Goal: Transaction & Acquisition: Purchase product/service

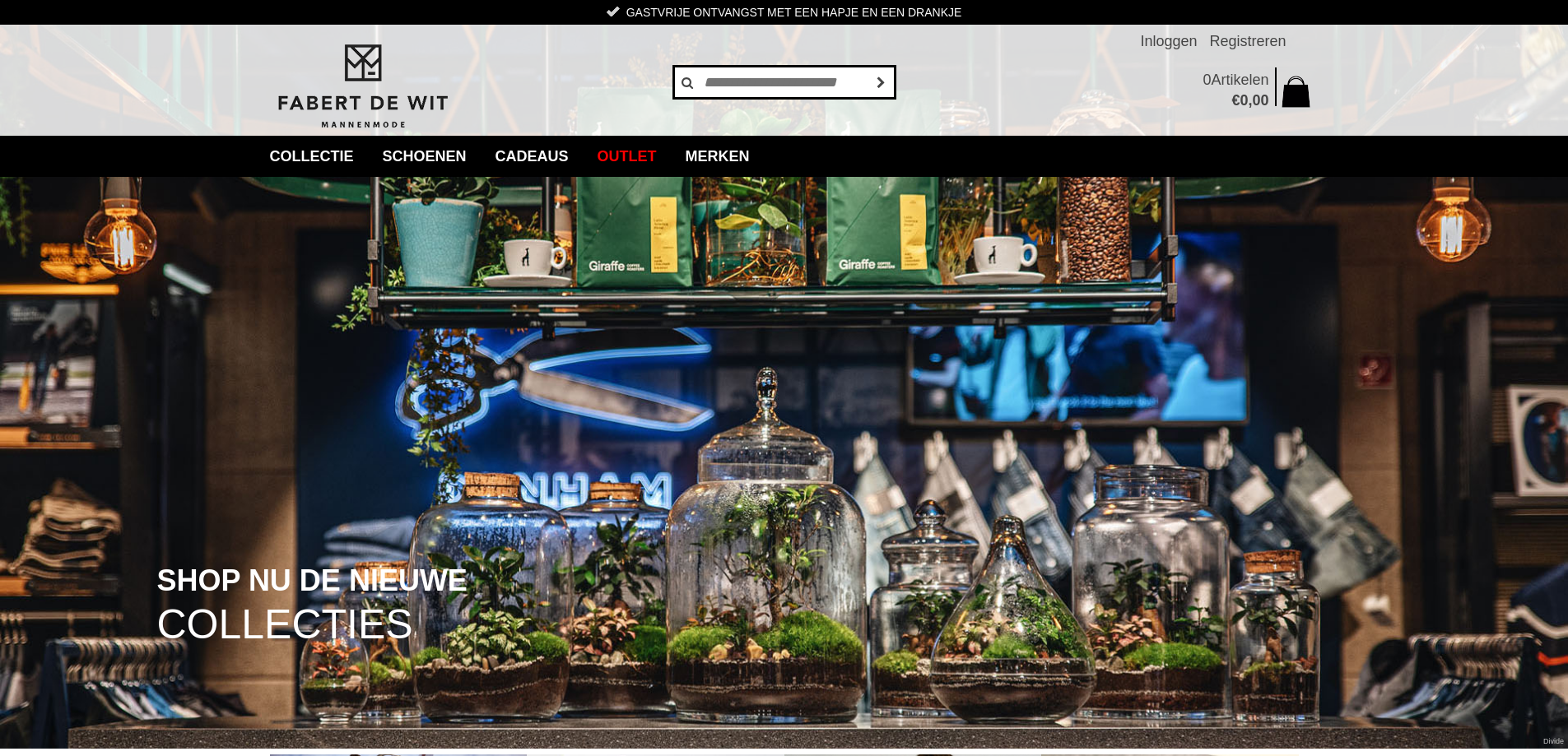
click at [738, 83] on input "text" at bounding box center [784, 82] width 223 height 33
type input "******"
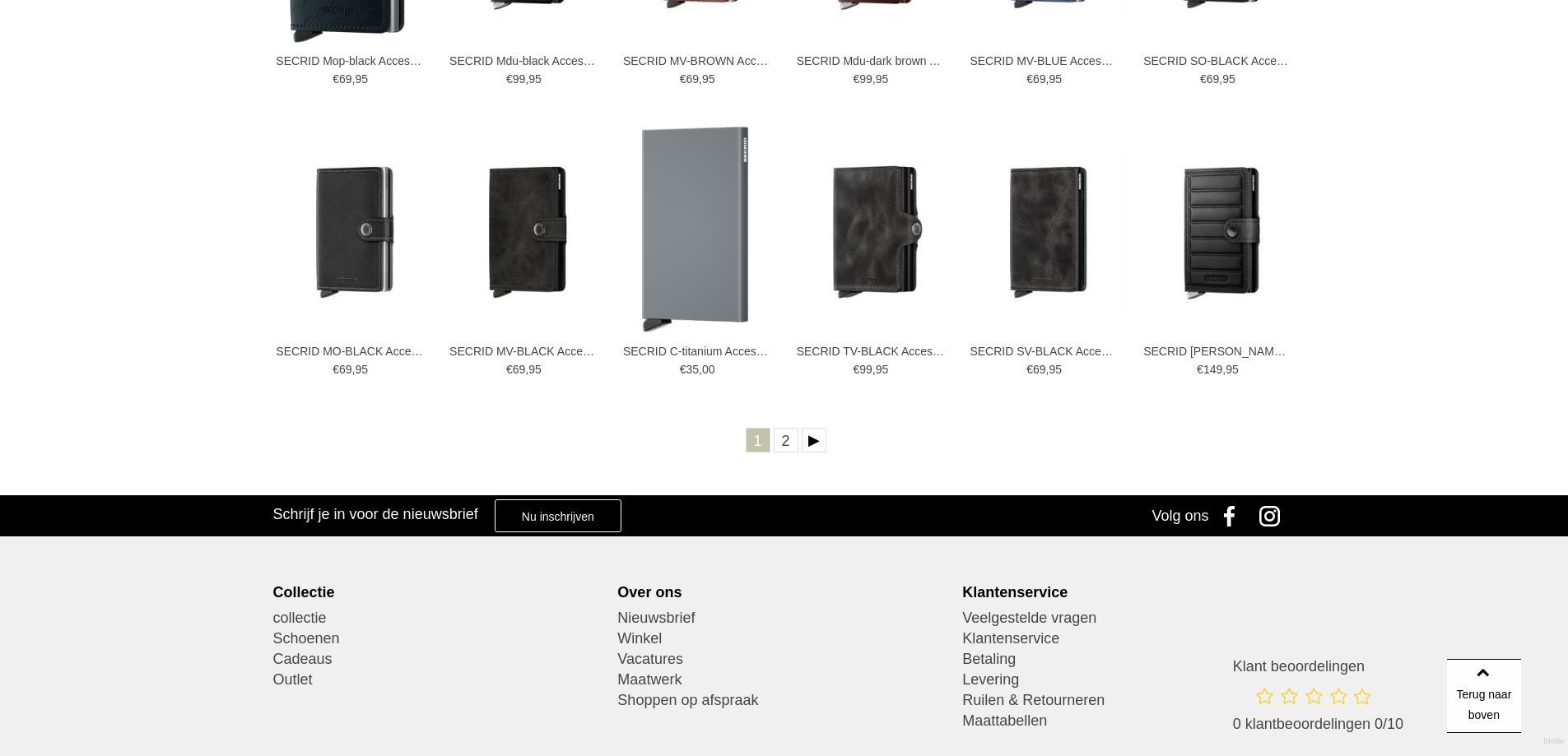
scroll to position [741, 0]
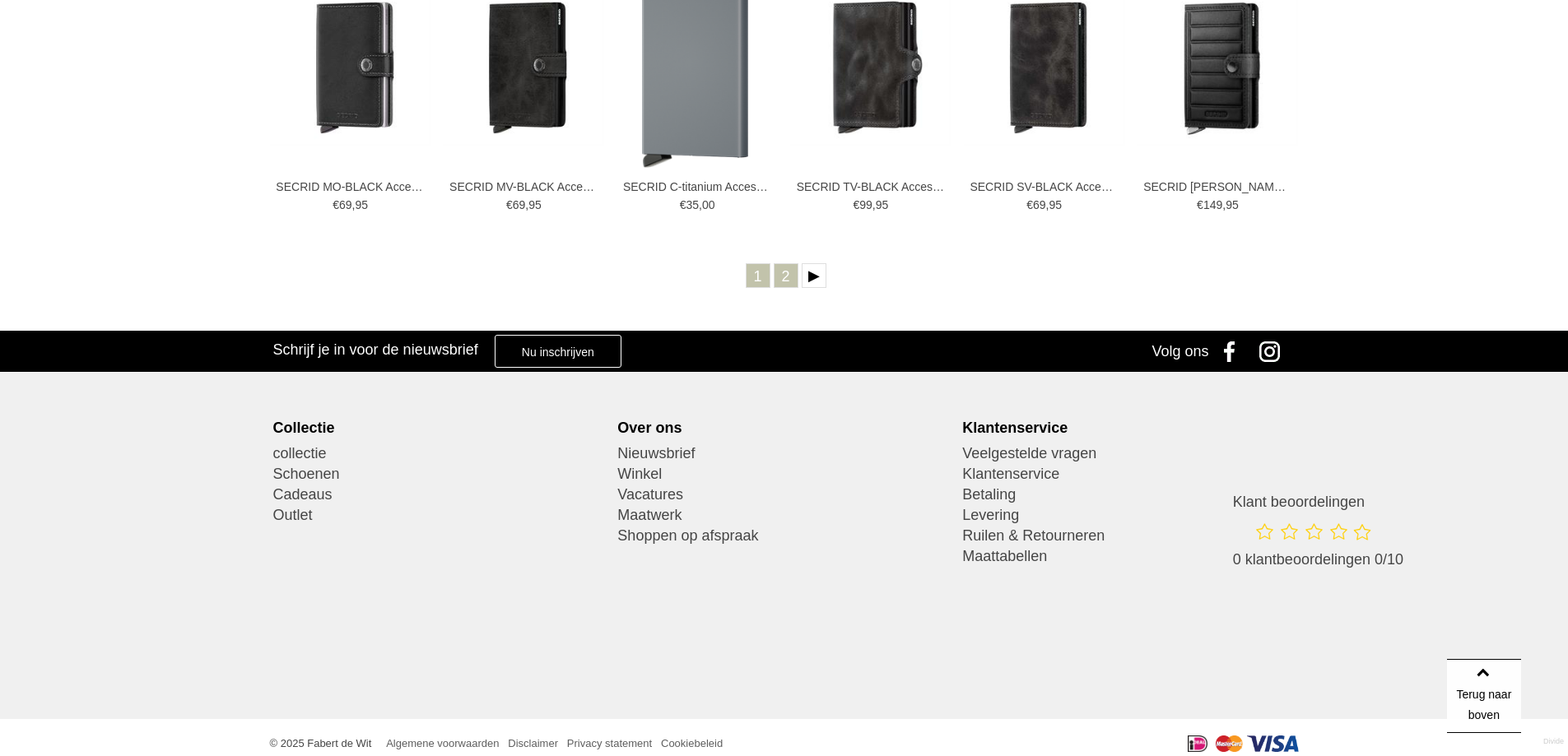
click at [780, 273] on link "2" at bounding box center [786, 276] width 25 height 25
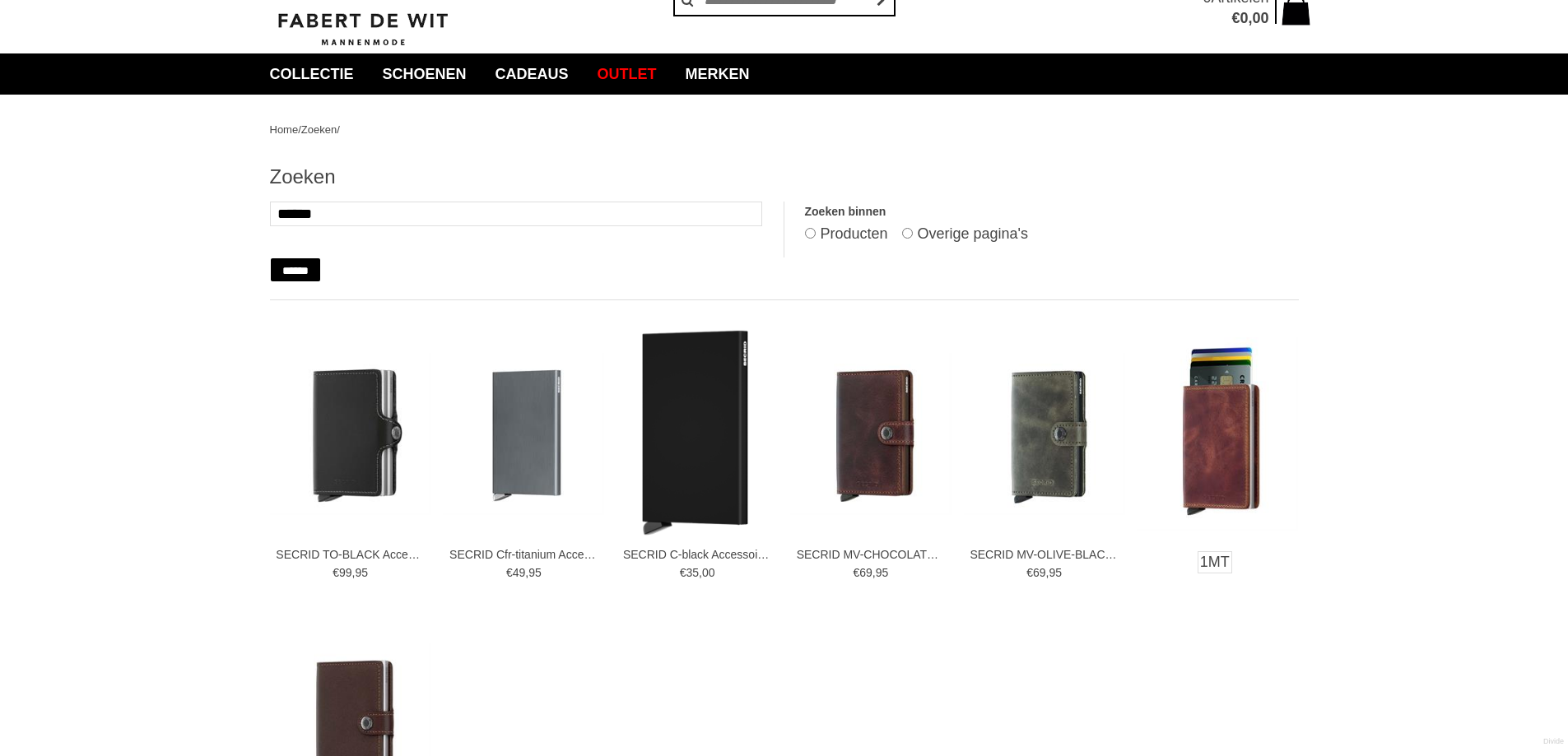
scroll to position [165, 0]
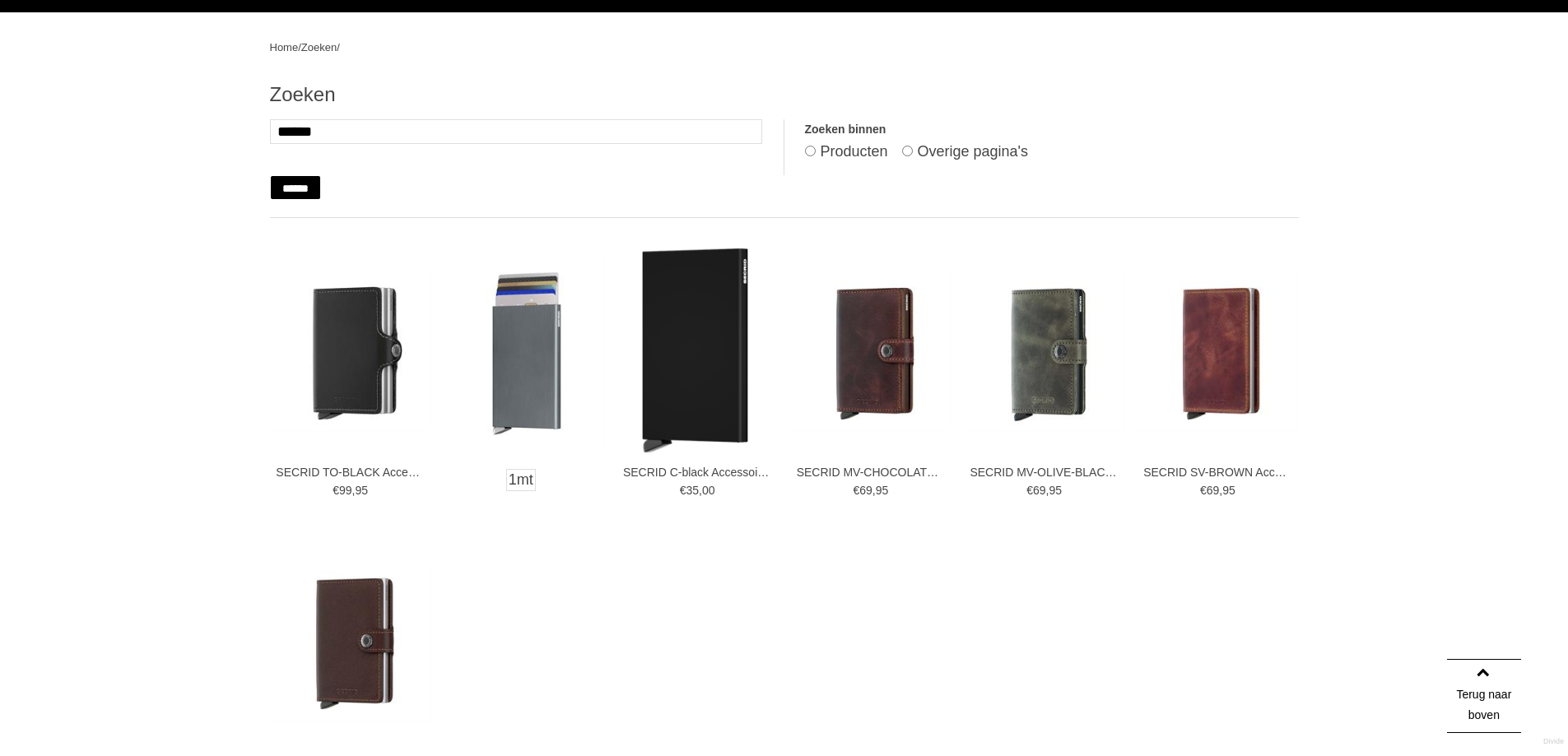
click at [525, 377] on img at bounding box center [523, 352] width 162 height 194
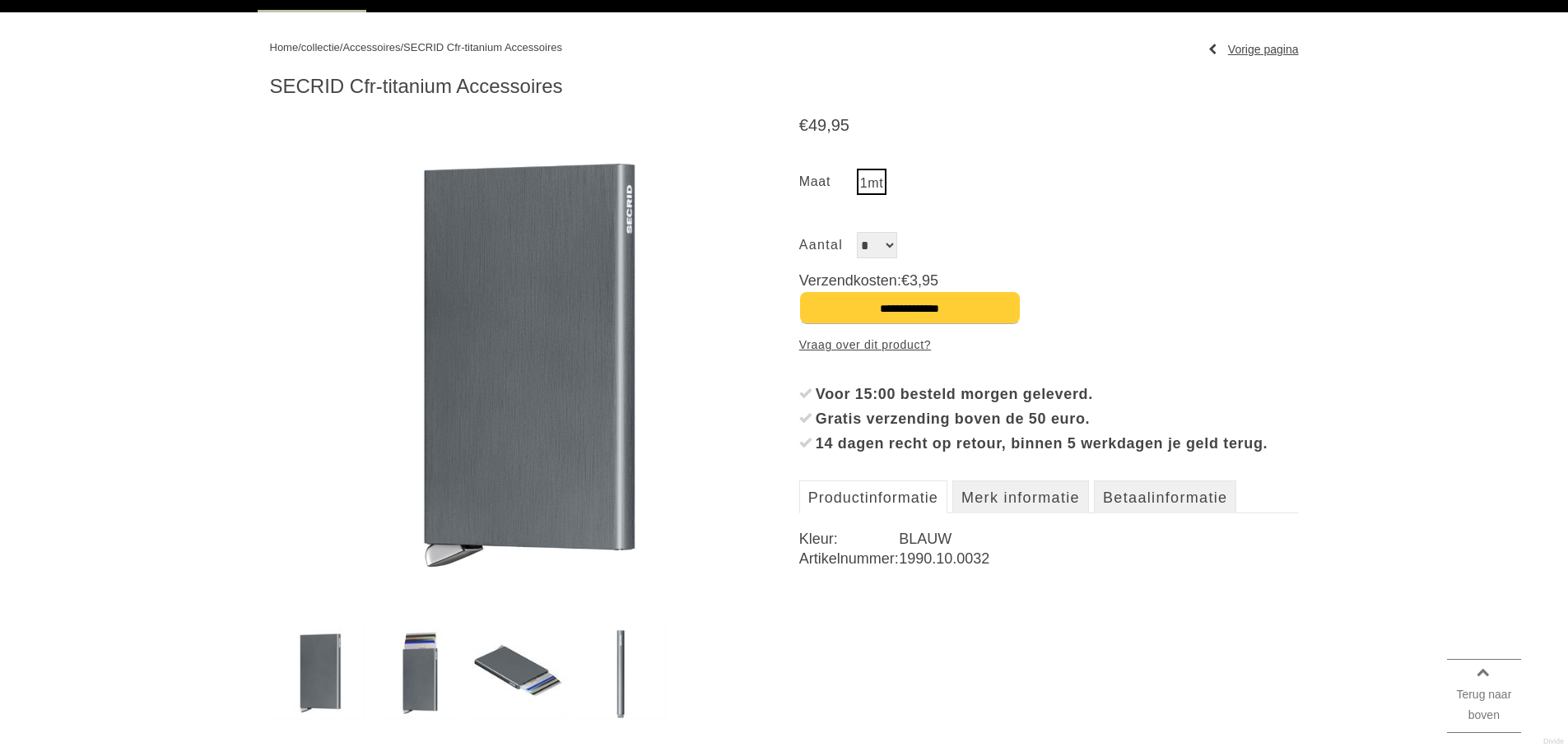
scroll to position [247, 0]
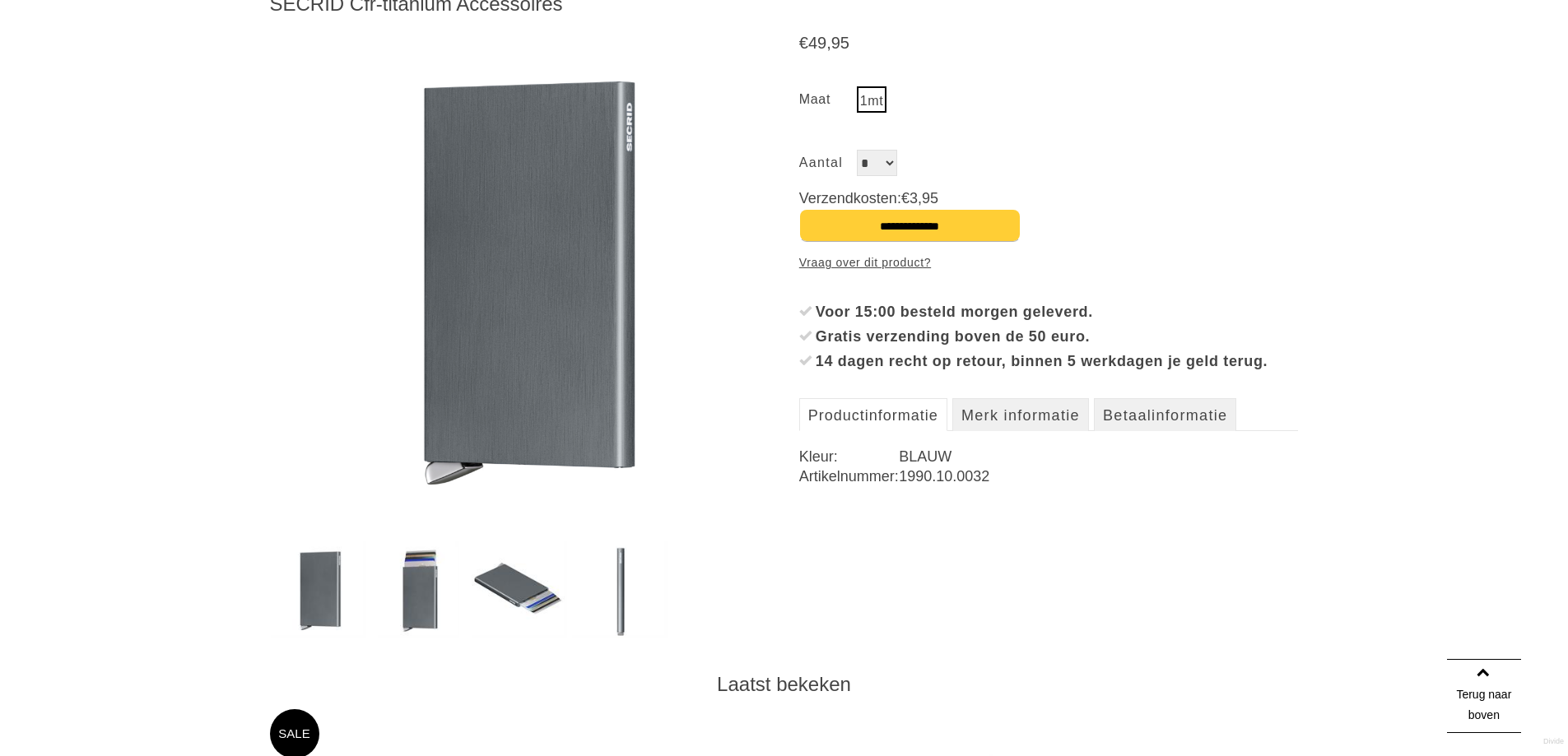
click at [417, 596] on img at bounding box center [418, 590] width 81 height 97
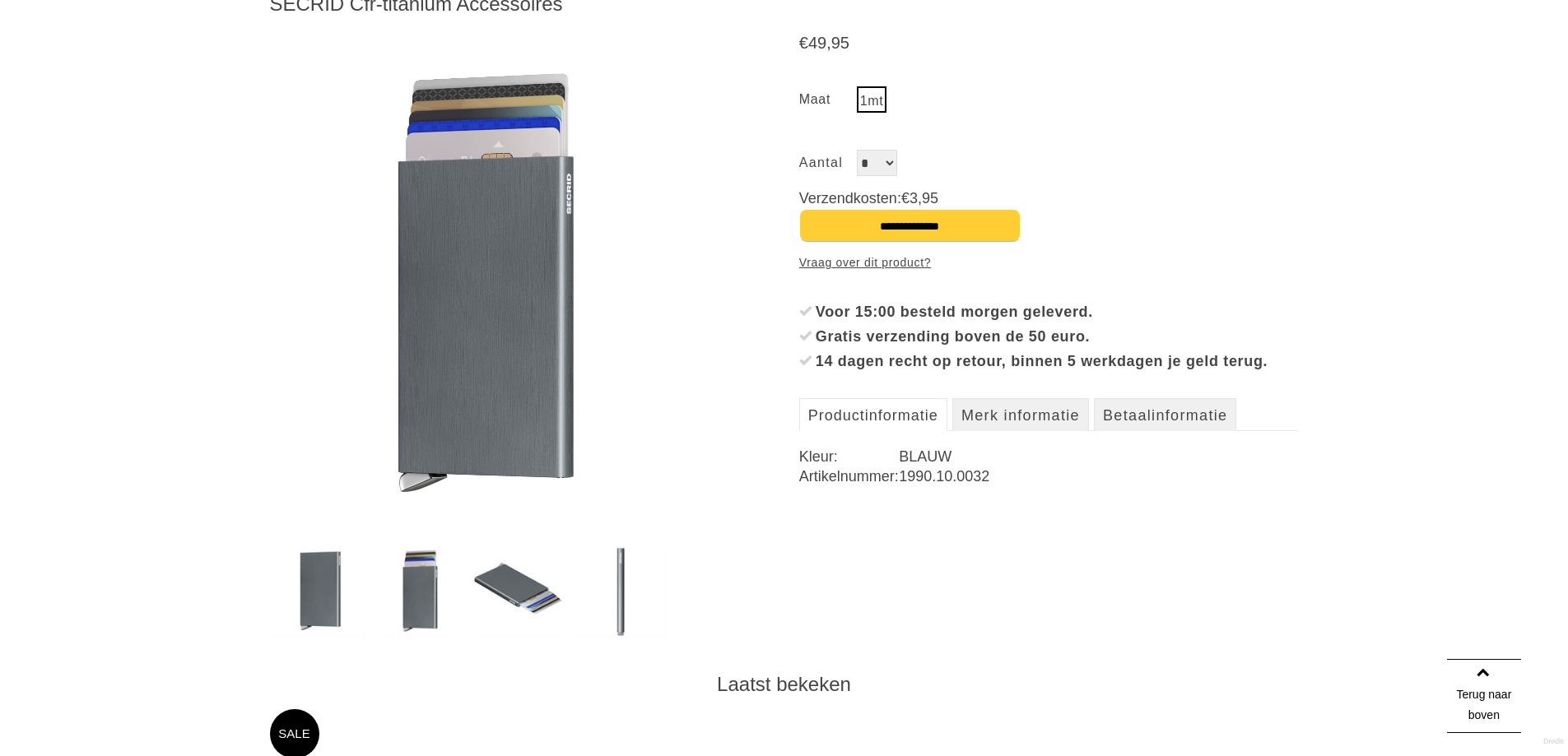
click at [518, 589] on img at bounding box center [519, 590] width 96 height 97
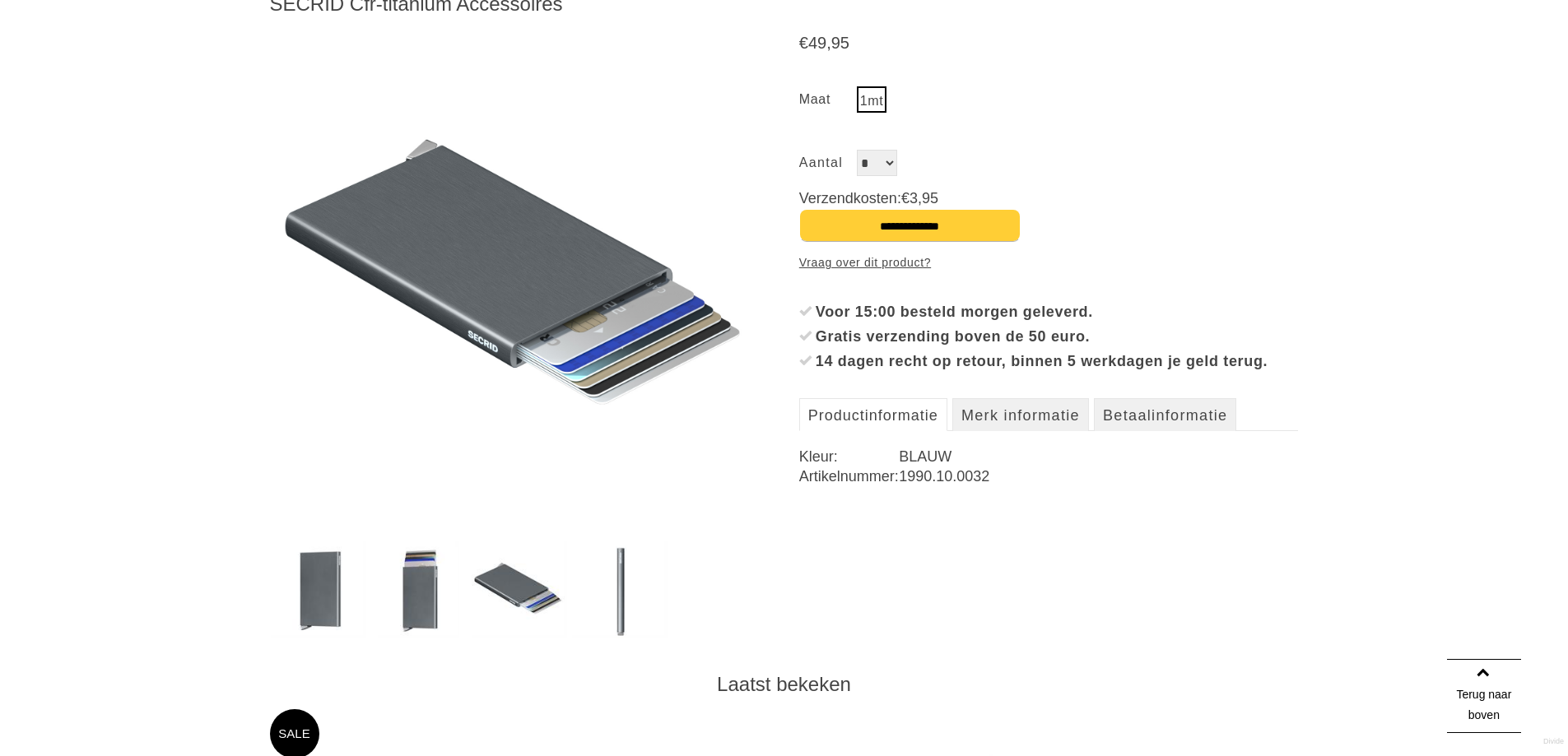
click at [620, 587] on img at bounding box center [619, 590] width 96 height 97
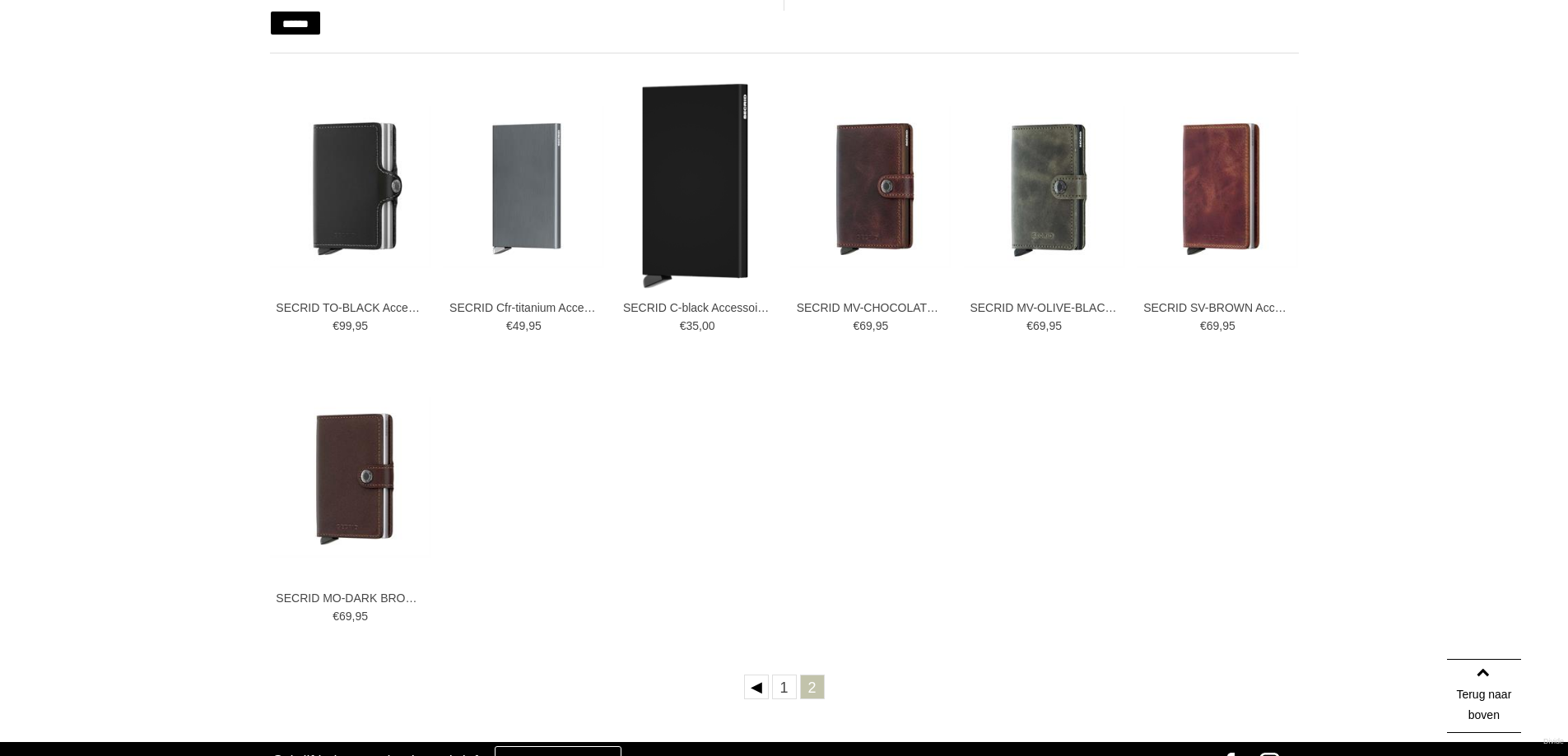
scroll to position [411, 0]
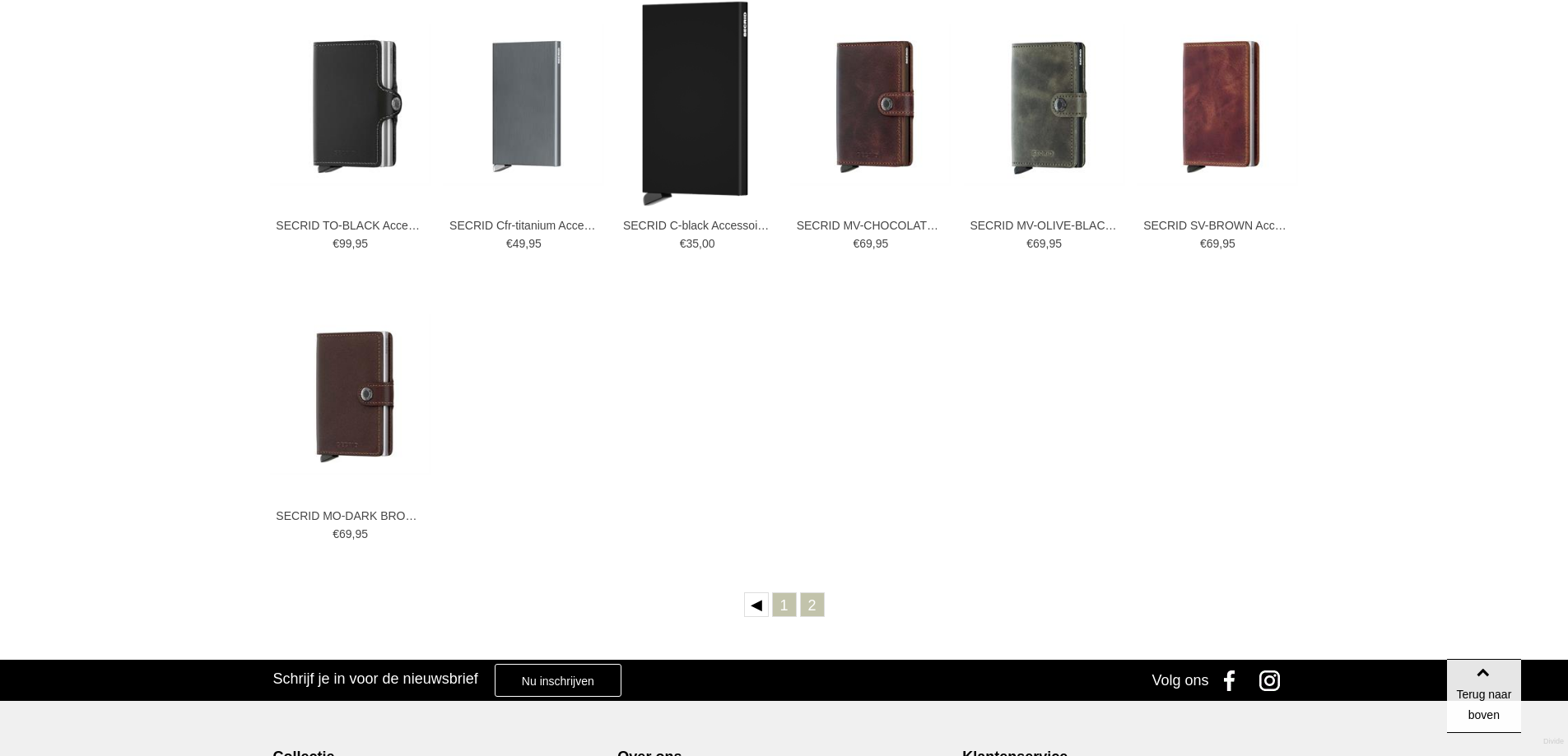
click at [774, 609] on link "1" at bounding box center [784, 605] width 25 height 25
